Goal: Task Accomplishment & Management: Use online tool/utility

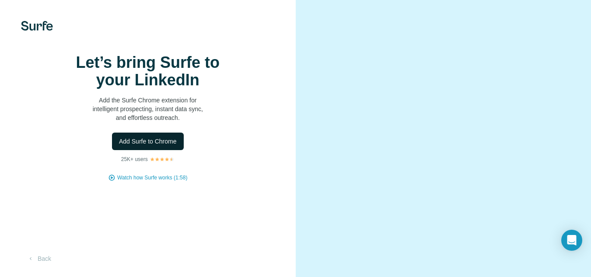
click at [148, 146] on span "Add Surfe to Chrome" at bounding box center [148, 141] width 58 height 9
